Goal: Communication & Community: Participate in discussion

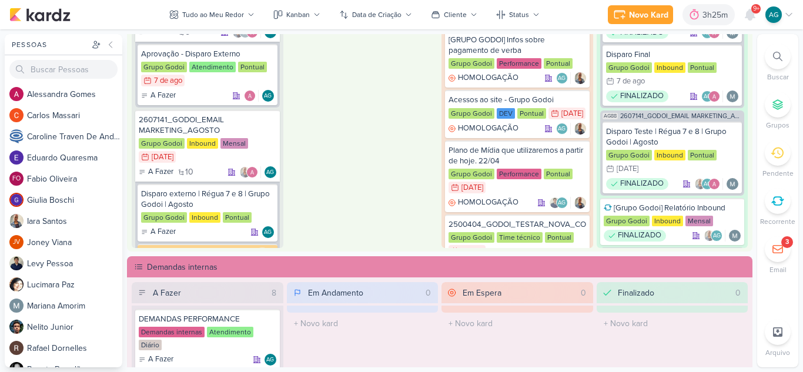
scroll to position [765, 0]
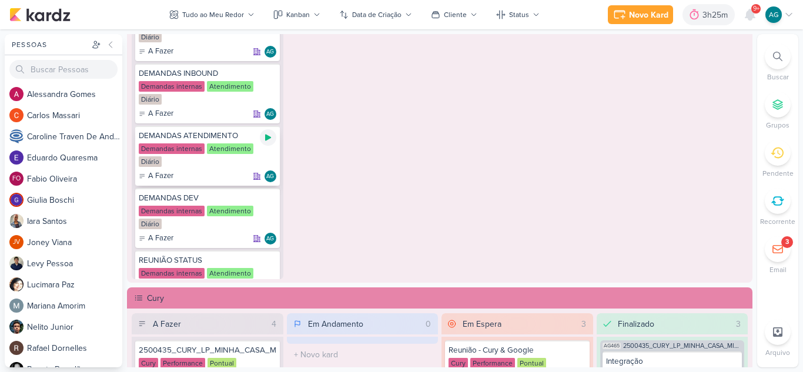
click at [269, 138] on icon at bounding box center [268, 138] width 6 height 6
click at [747, 15] on icon at bounding box center [750, 14] width 9 height 11
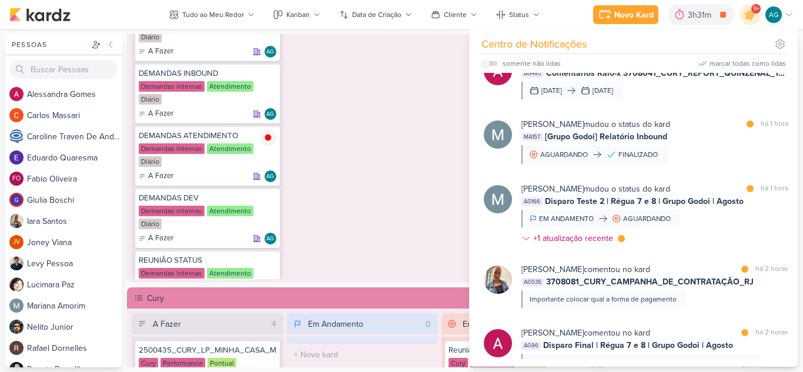
scroll to position [353, 0]
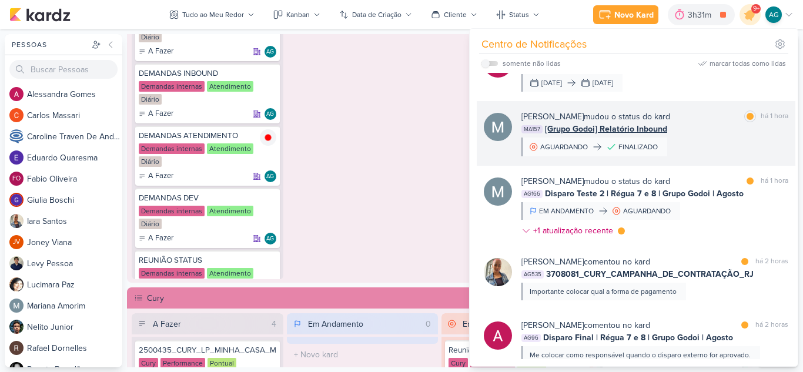
click at [685, 142] on div "[PERSON_NAME] mudou o status do kard marcar como lida há 1 hora MA157 [Grupo Go…" at bounding box center [655, 134] width 267 height 46
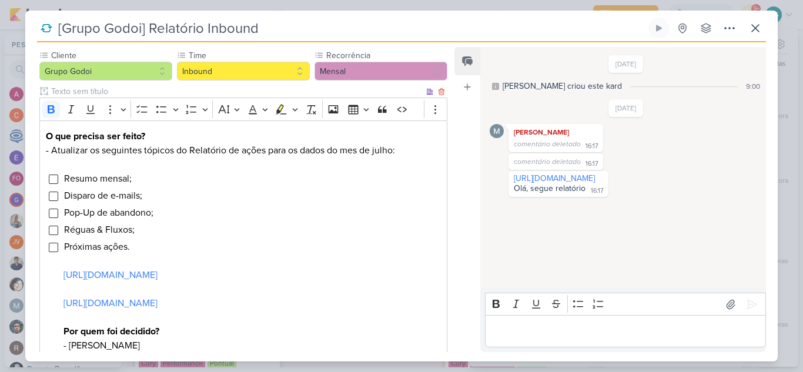
scroll to position [0, 0]
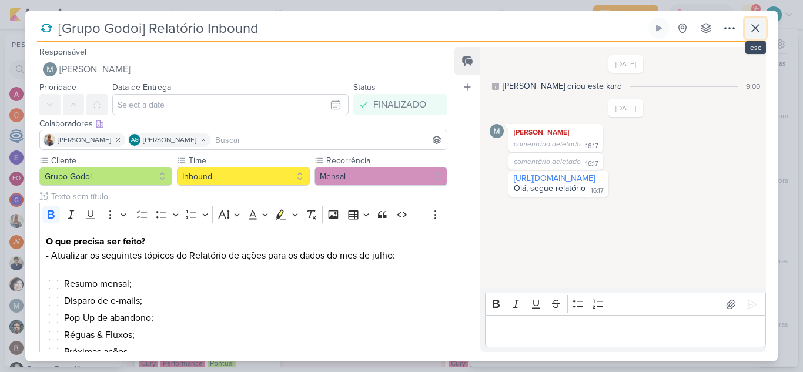
click at [759, 29] on icon at bounding box center [756, 28] width 14 height 14
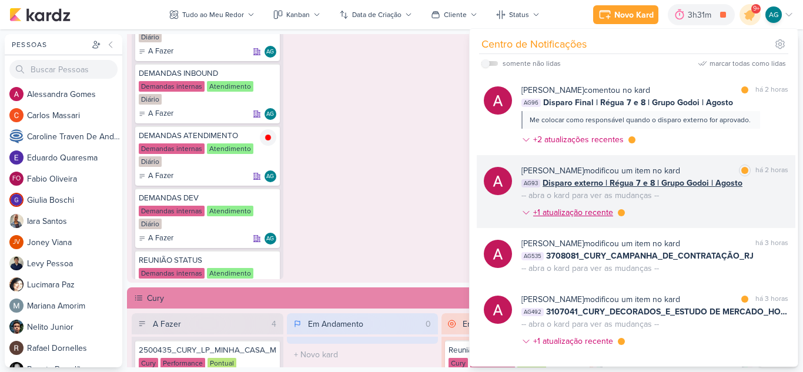
scroll to position [705, 0]
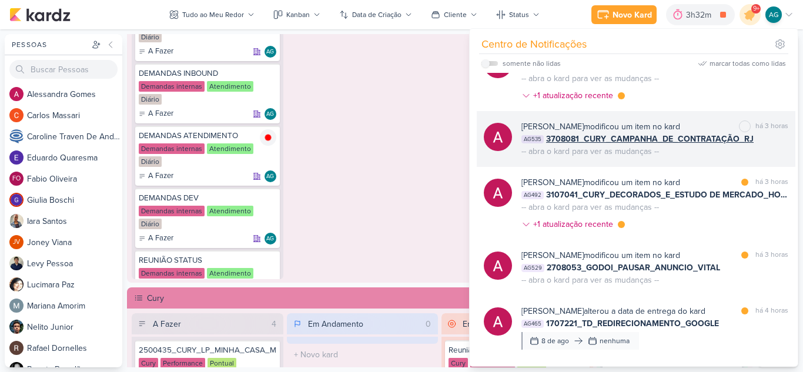
click at [678, 155] on div "[PERSON_NAME] modificou um item no kard marcar como não lida há 3 horas AG535 3…" at bounding box center [655, 139] width 267 height 37
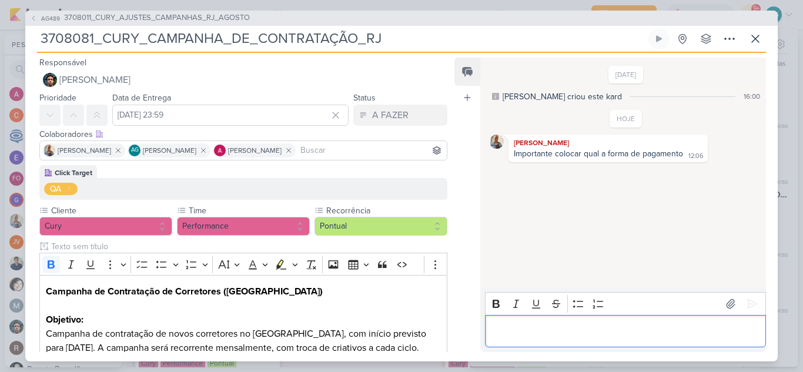
click at [648, 329] on p "Editor editing area: main" at bounding box center [625, 331] width 269 height 14
click at [499, 330] on p "É cartão da Click" at bounding box center [625, 331] width 269 height 14
click at [659, 336] on p "É via cartão da Click" at bounding box center [625, 331] width 269 height 14
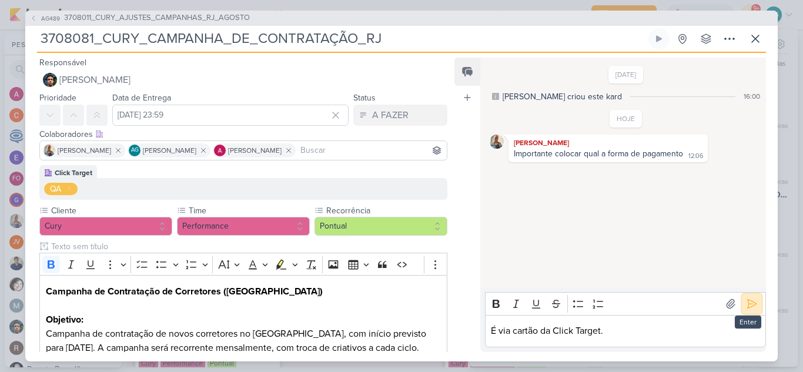
click at [751, 306] on icon at bounding box center [752, 304] width 12 height 12
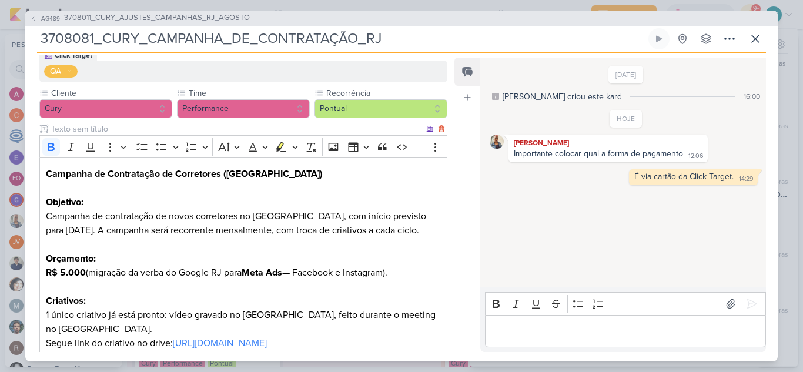
scroll to position [176, 0]
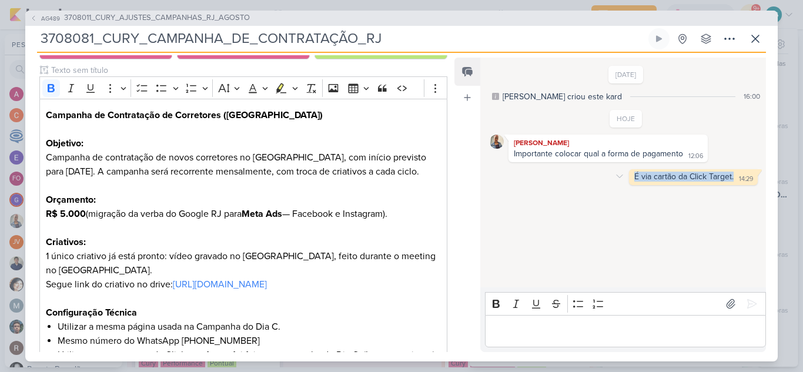
drag, startPoint x: 629, startPoint y: 175, endPoint x: 729, endPoint y: 175, distance: 99.4
click at [729, 175] on div "É via cartão da Click Target. 14:29" at bounding box center [694, 177] width 124 height 11
copy div "É via cartão da Click Target."
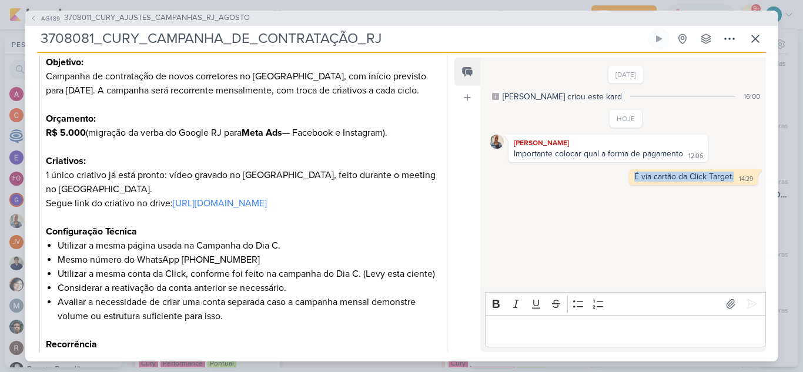
scroll to position [294, 0]
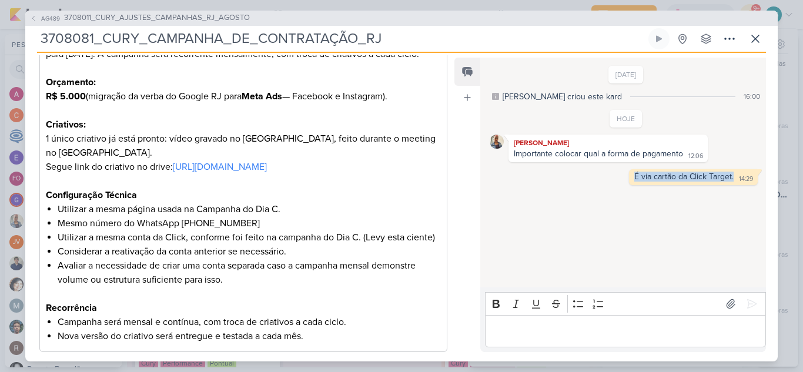
click at [589, 244] on div "[DATE] [PERSON_NAME] criou este kard 16:00 HOJE [PERSON_NAME] 12:06" at bounding box center [623, 173] width 285 height 229
